Goal: Navigation & Orientation: Find specific page/section

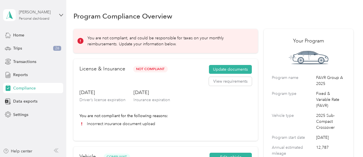
click at [35, 13] on div "[PERSON_NAME]" at bounding box center [37, 12] width 36 height 6
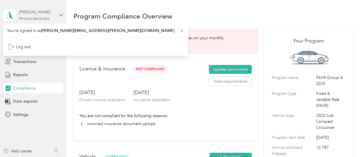
click at [35, 13] on div "[PERSON_NAME]" at bounding box center [37, 12] width 36 height 6
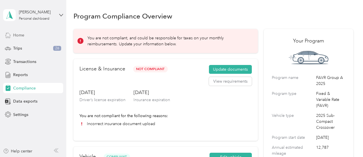
click at [31, 35] on div "Home" at bounding box center [33, 35] width 60 height 10
